Goal: Information Seeking & Learning: Learn about a topic

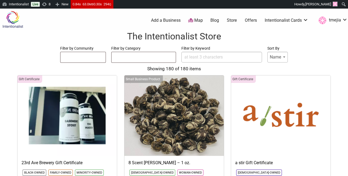
select select
click at [209, 58] on input "Filter by Keyword" at bounding box center [221, 57] width 81 height 11
click at [217, 57] on input "area" at bounding box center [221, 57] width 81 height 11
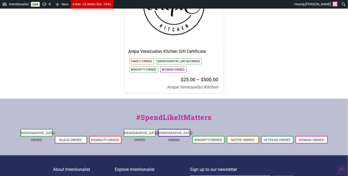
scroll to position [115, 0]
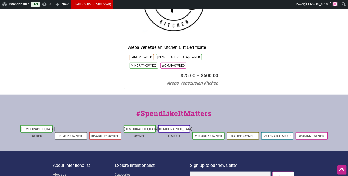
type input "arepa"
click at [170, 41] on div "Gift Certificate Arepa Venezuelan Kitchen Gift Certificate Family-Owned Latino-…" at bounding box center [174, 25] width 100 height 130
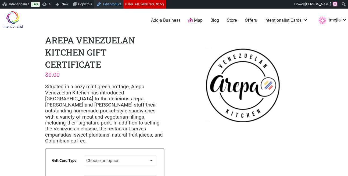
click at [119, 6] on link "Edit product" at bounding box center [108, 4] width 29 height 9
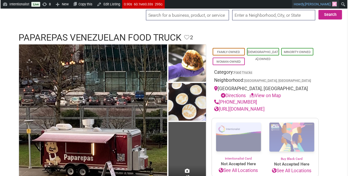
scroll to position [14, 0]
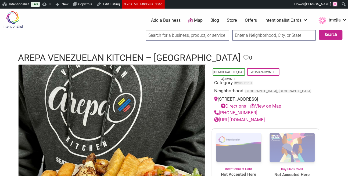
click at [176, 35] on input "search" at bounding box center [187, 35] width 83 height 10
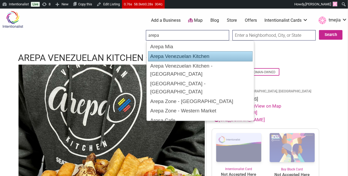
drag, startPoint x: 272, startPoint y: 54, endPoint x: 267, endPoint y: 56, distance: 5.8
click at [273, 54] on header "Arepa Venezuelan Kitchen – Bellevue Favorite Favorite 0 Feature Listing" at bounding box center [173, 58] width 311 height 13
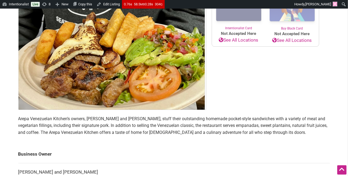
scroll to position [150, 0]
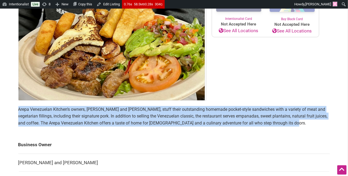
drag, startPoint x: 290, startPoint y: 124, endPoint x: 10, endPoint y: 109, distance: 280.6
click at [8, 110] on div "Intentionalist Spend like it matters 0 Add a Business Map Blog Store Offers Int…" at bounding box center [174, 140] width 348 height 564
copy p "Arepa Venezuelan Kitchen’s owners, Ulises Andrade and Isamary Herrera, stuff th…"
click at [101, 116] on p "Arepa Venezuelan Kitchen’s owners, Ulises Andrade and Isamary Herrera, stuff th…" at bounding box center [173, 116] width 311 height 21
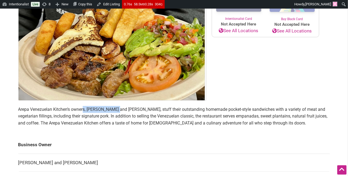
drag, startPoint x: 115, startPoint y: 109, endPoint x: 83, endPoint y: 109, distance: 31.9
click at [83, 109] on p "Arepa Venezuelan Kitchen’s owners, Ulises Andrade and Isamary Herrera, stuff th…" at bounding box center [173, 116] width 311 height 21
click at [86, 109] on p "Arepa Venezuelan Kitchen’s owners, Ulises Andrade and Isamary Herrera, stuff th…" at bounding box center [173, 116] width 311 height 21
drag, startPoint x: 88, startPoint y: 109, endPoint x: 156, endPoint y: 109, distance: 67.4
click at [156, 109] on p "Arepa Venezuelan Kitchen’s owners, Ulises Andrade and Isamary Herrera, stuff th…" at bounding box center [173, 116] width 311 height 21
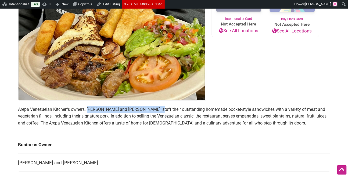
copy p "Ulises Andrade and Isamary Herrera"
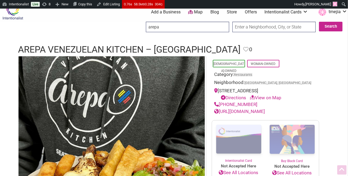
scroll to position [0, 0]
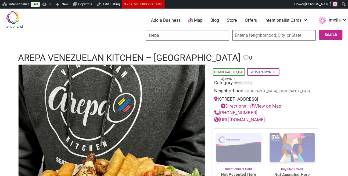
click at [184, 34] on input "arepa" at bounding box center [187, 35] width 83 height 10
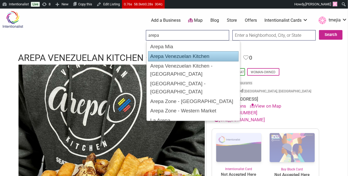
click at [194, 54] on div "Arepa Venezuelan Kitchen" at bounding box center [193, 56] width 91 height 10
type input "Arepa Venezuelan Kitchen"
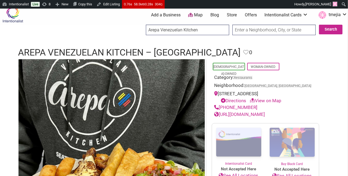
scroll to position [43, 0]
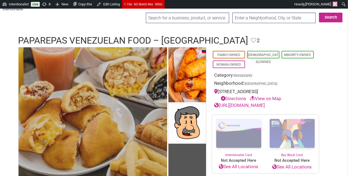
scroll to position [38, 0]
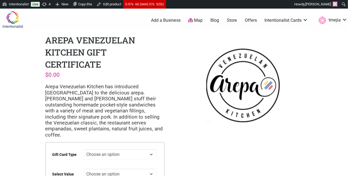
click at [133, 28] on div "0 Add a Business Map Blog Store Offers Intentionalist Cards Buy Black Card Inte…" at bounding box center [199, 20] width 303 height 21
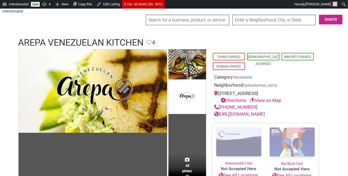
scroll to position [11, 0]
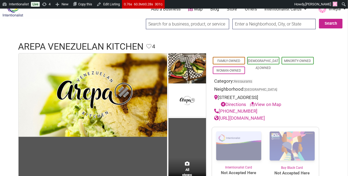
click at [177, 20] on input "search" at bounding box center [187, 24] width 83 height 10
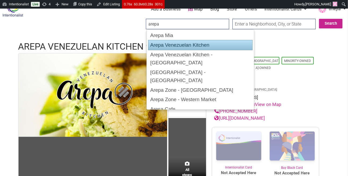
click at [189, 46] on div "Arepa Venezuelan Kitchen" at bounding box center [200, 45] width 105 height 10
type input "Arepa Venezuelan Kitchen"
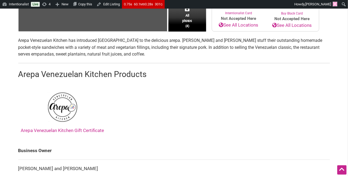
scroll to position [130, 0]
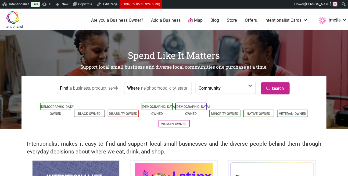
click at [231, 19] on link "Store" at bounding box center [232, 20] width 10 height 6
click at [232, 20] on link "Store" at bounding box center [232, 20] width 10 height 6
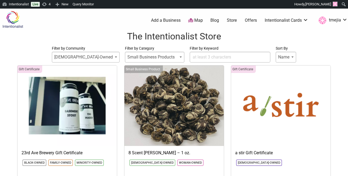
click at [202, 57] on input "Filter by Keyword" at bounding box center [229, 57] width 81 height 11
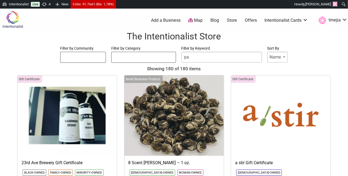
type input "pap"
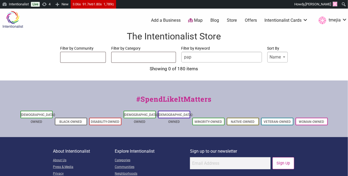
select select
type input "papr"
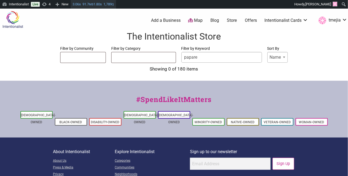
type input "papare"
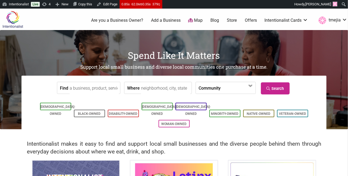
click at [103, 88] on input "Find" at bounding box center [94, 88] width 49 height 12
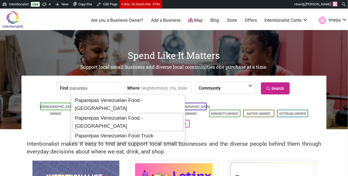
click at [104, 113] on div "Paparepas Venezuelan Food - Kent" at bounding box center [127, 122] width 111 height 18
type input "Paparepas Venezuelan Food - Kent"
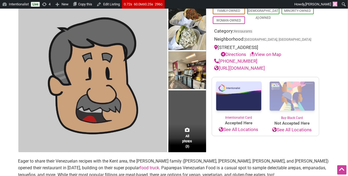
scroll to position [172, 0]
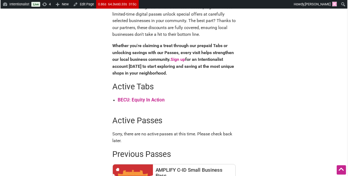
scroll to position [200, 0]
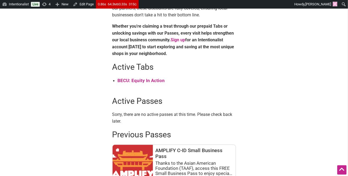
click at [142, 81] on strong "BECU: Equity In Action" at bounding box center [141, 80] width 47 height 5
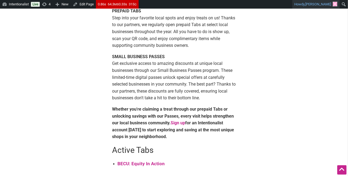
scroll to position [95, 0]
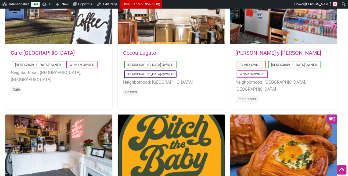
scroll to position [409, 0]
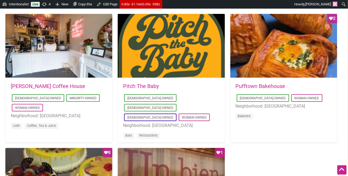
click at [252, 86] on link "Pufftown Bakehouse" at bounding box center [260, 86] width 50 height 6
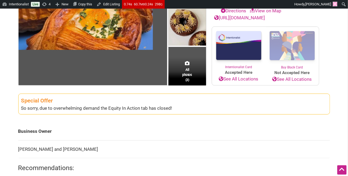
scroll to position [187, 0]
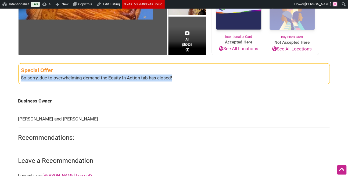
drag, startPoint x: 133, startPoint y: 76, endPoint x: 19, endPoint y: 78, distance: 114.6
click at [16, 78] on div "All photos (3) [DEMOGRAPHIC_DATA]-Owned Woman-Owned Category: Bakeries Neighbor…" at bounding box center [174, 103] width 322 height 328
copy div "So sorry, due to overwhelming demand the Equity In Action tab has closed!"
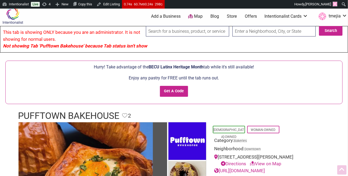
scroll to position [0, 0]
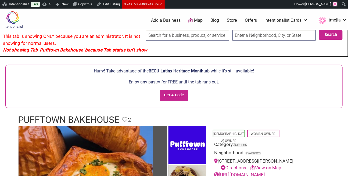
click at [160, 37] on input "search" at bounding box center [187, 35] width 83 height 10
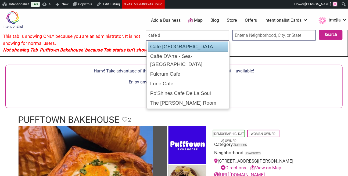
click at [170, 46] on div "Cafe [GEOGRAPHIC_DATA]" at bounding box center [188, 47] width 80 height 10
type input "Cafe [GEOGRAPHIC_DATA]"
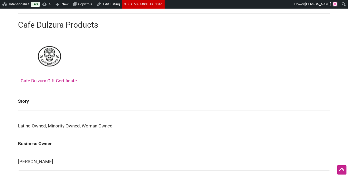
scroll to position [277, 0]
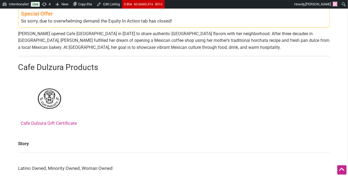
click at [53, 124] on link "Cafe Dulzura Gift Certificate" at bounding box center [49, 103] width 56 height 46
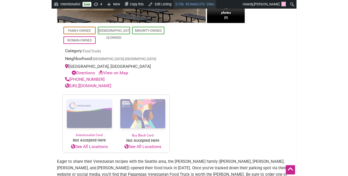
scroll to position [190, 0]
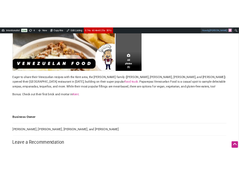
scroll to position [186, 0]
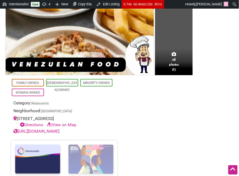
click at [1, 85] on div "All photos (5) Family-Owned Latino-Owned Minority-Owned Woman-Owned Category: R…" at bounding box center [119, 146] width 239 height 515
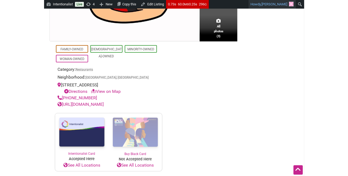
scroll to position [172, 0]
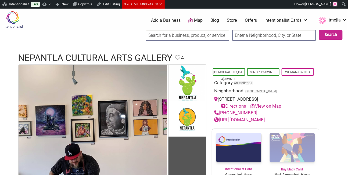
click at [182, 35] on input "search" at bounding box center [187, 35] width 83 height 10
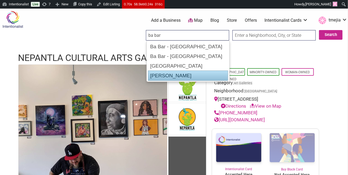
click at [181, 75] on div "[PERSON_NAME]" at bounding box center [188, 76] width 80 height 10
type input "[PERSON_NAME]"
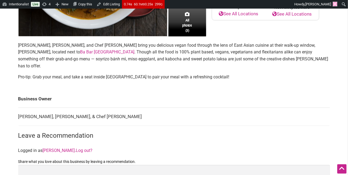
scroll to position [80, 0]
